Goal: Ask a question

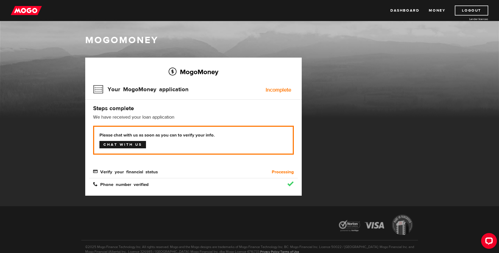
click at [137, 145] on link "Chat with us" at bounding box center [122, 144] width 47 height 7
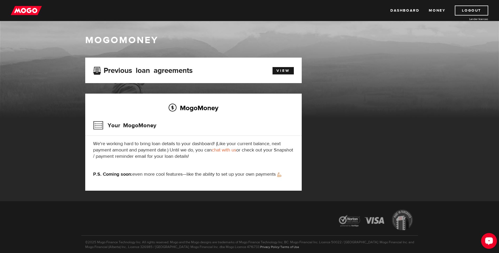
click at [486, 242] on icon "Open LiveChat chat widget" at bounding box center [488, 240] width 5 height 3
click at [402, 10] on link "Dashboard" at bounding box center [404, 11] width 29 height 10
click at [491, 240] on div "Open LiveChat chat widget" at bounding box center [488, 240] width 8 height 8
click at [490, 238] on div "Open LiveChat chat widget" at bounding box center [488, 240] width 9 height 9
